Goal: Navigation & Orientation: Find specific page/section

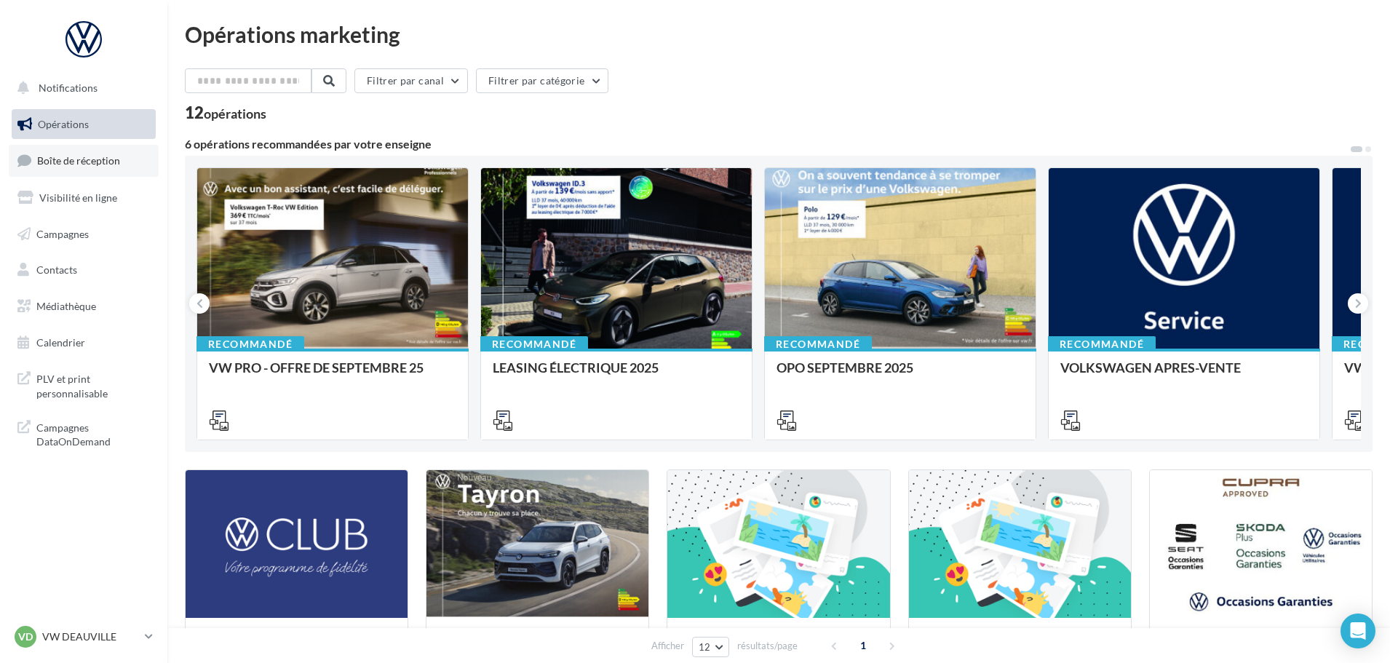
click at [90, 170] on link "Boîte de réception" at bounding box center [84, 160] width 150 height 31
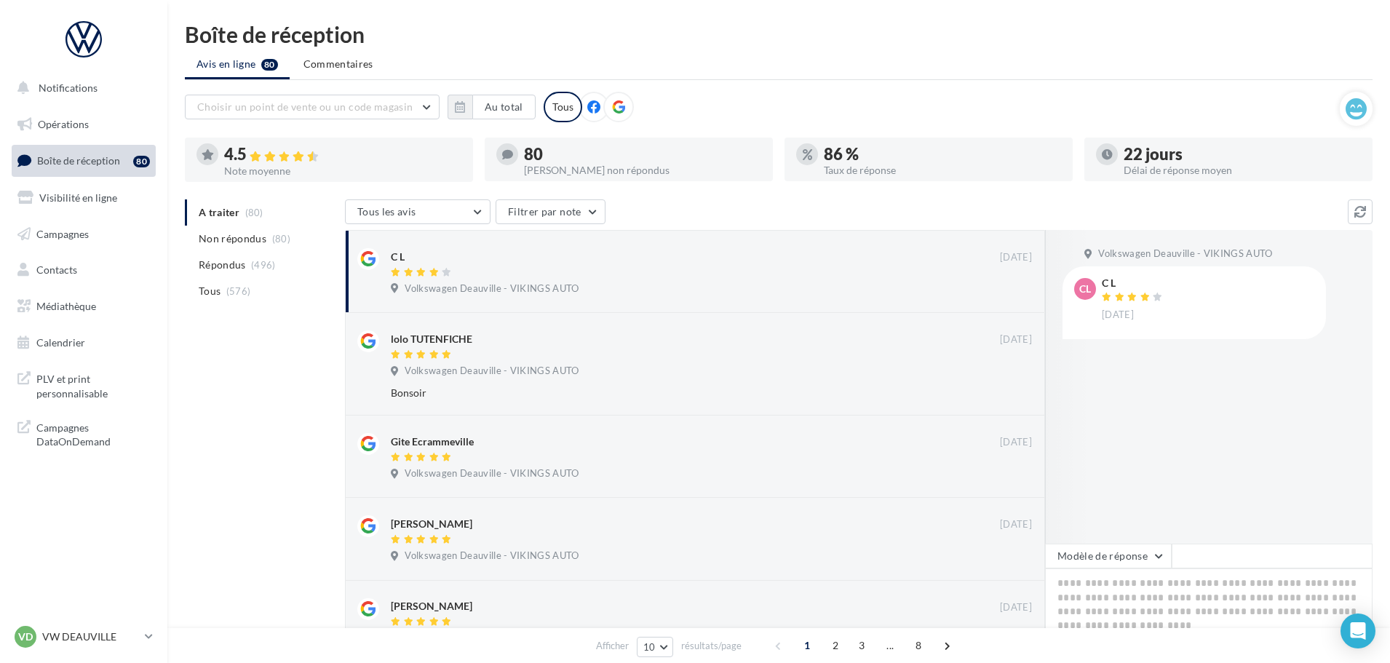
click at [90, 620] on nav "Notifications Opérations Boîte de réception 80 Visibilité en ligne Campagnes Co…" at bounding box center [83, 331] width 167 height 663
click at [90, 627] on div "VD VW DEAUVILLE vw-touq-vau" at bounding box center [77, 637] width 124 height 22
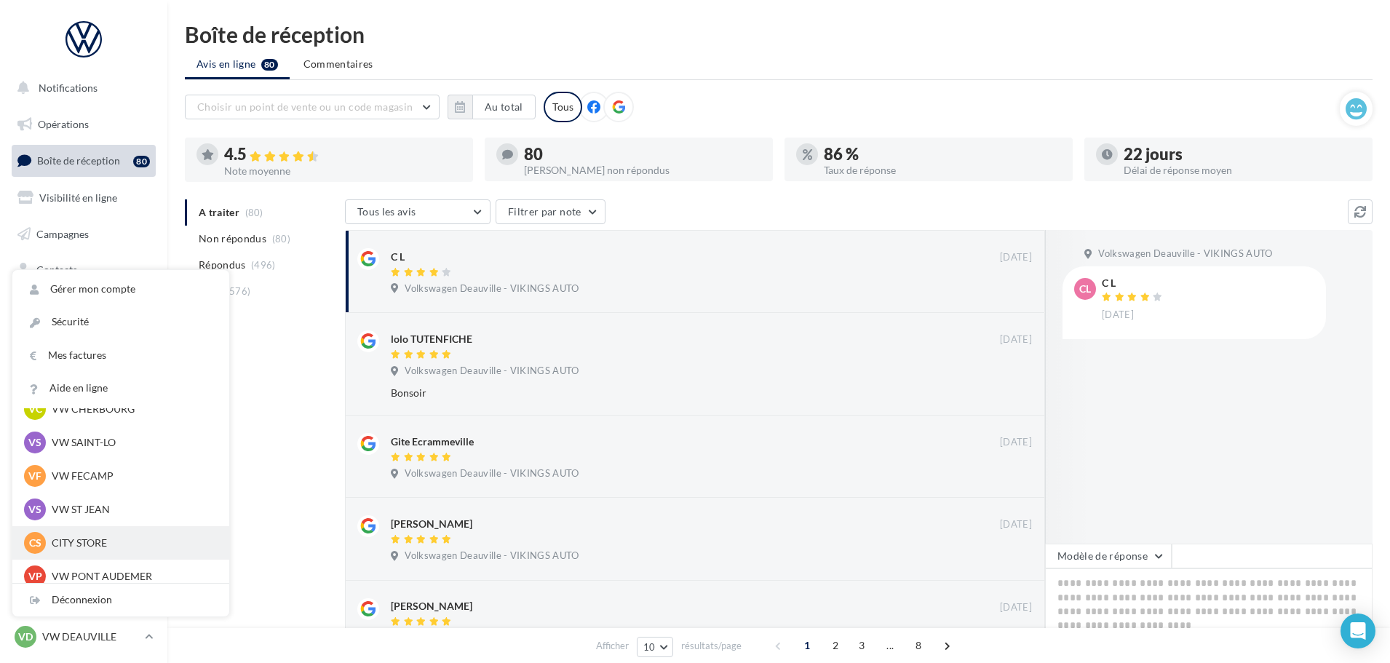
scroll to position [146, 0]
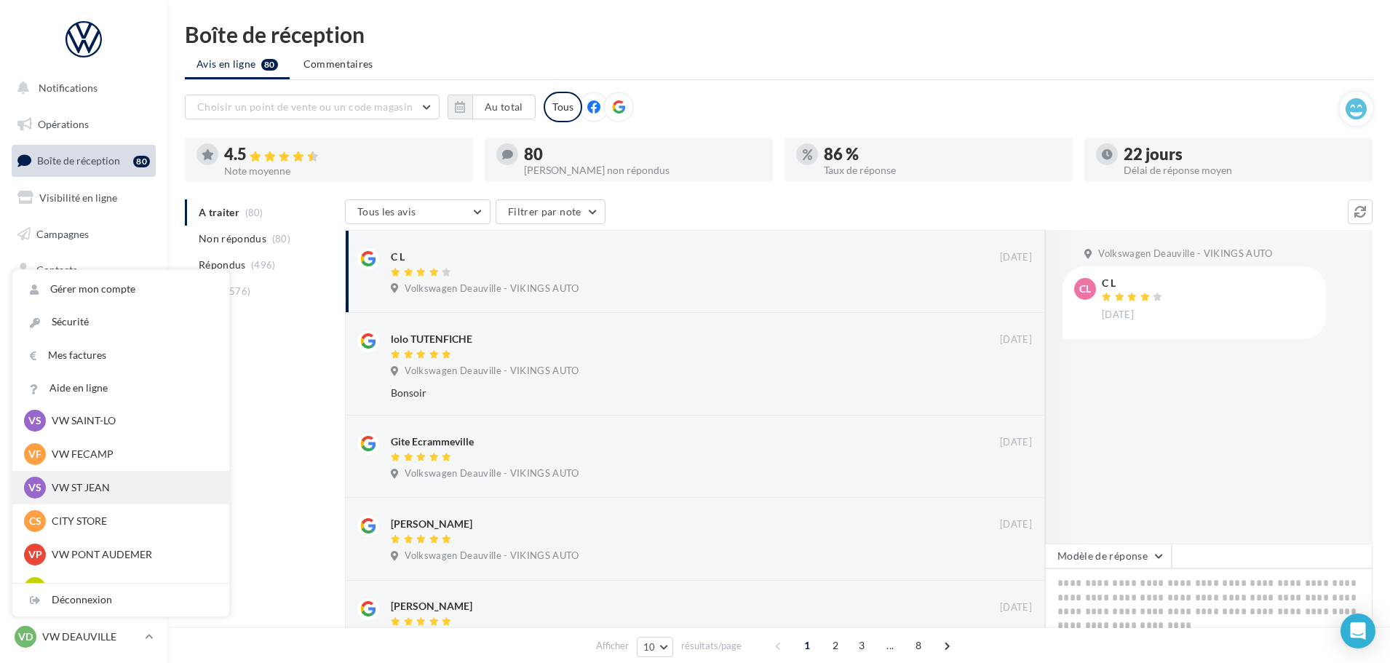
click at [87, 489] on p "VW ST JEAN" at bounding box center [132, 487] width 160 height 15
